Goal: Information Seeking & Learning: Learn about a topic

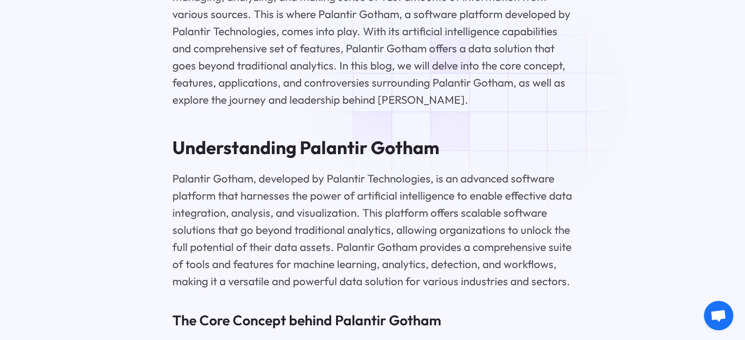
scroll to position [783, 0]
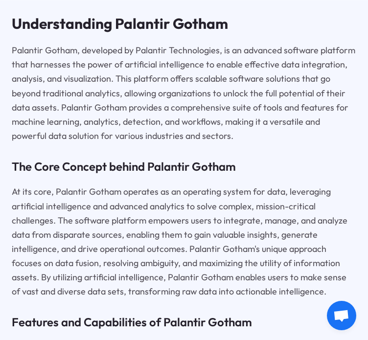
scroll to position [542, 0]
